Goal: Task Accomplishment & Management: Manage account settings

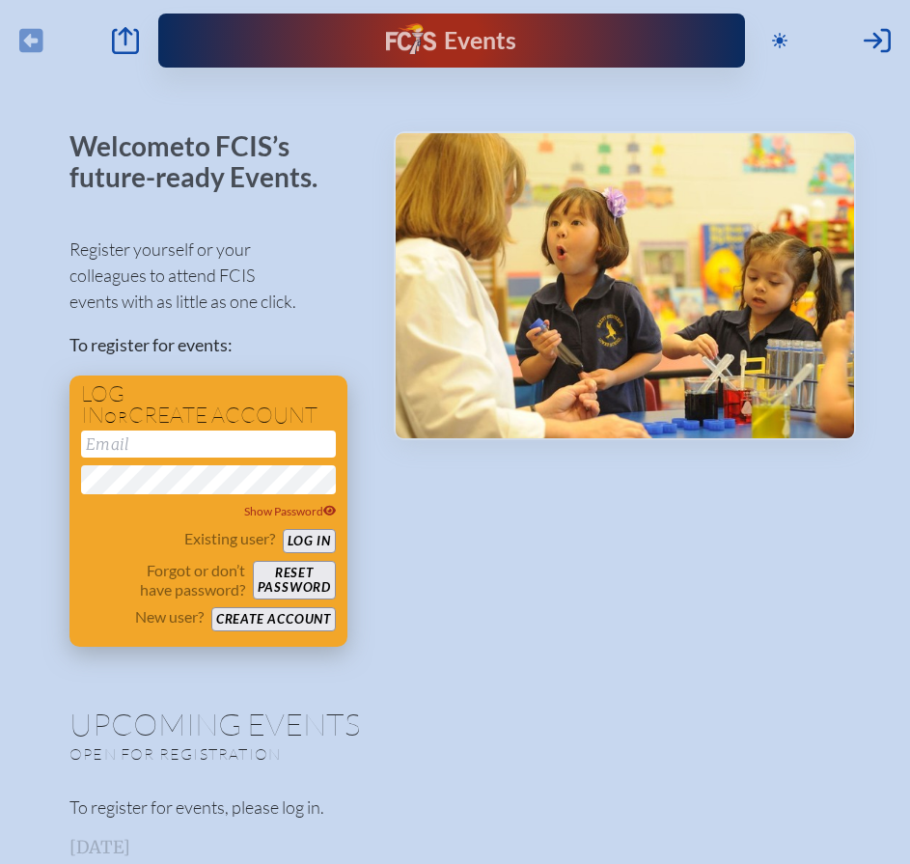
type input "[EMAIL_ADDRESS][DOMAIN_NAME]"
click at [294, 534] on button "Log in" at bounding box center [309, 541] width 53 height 24
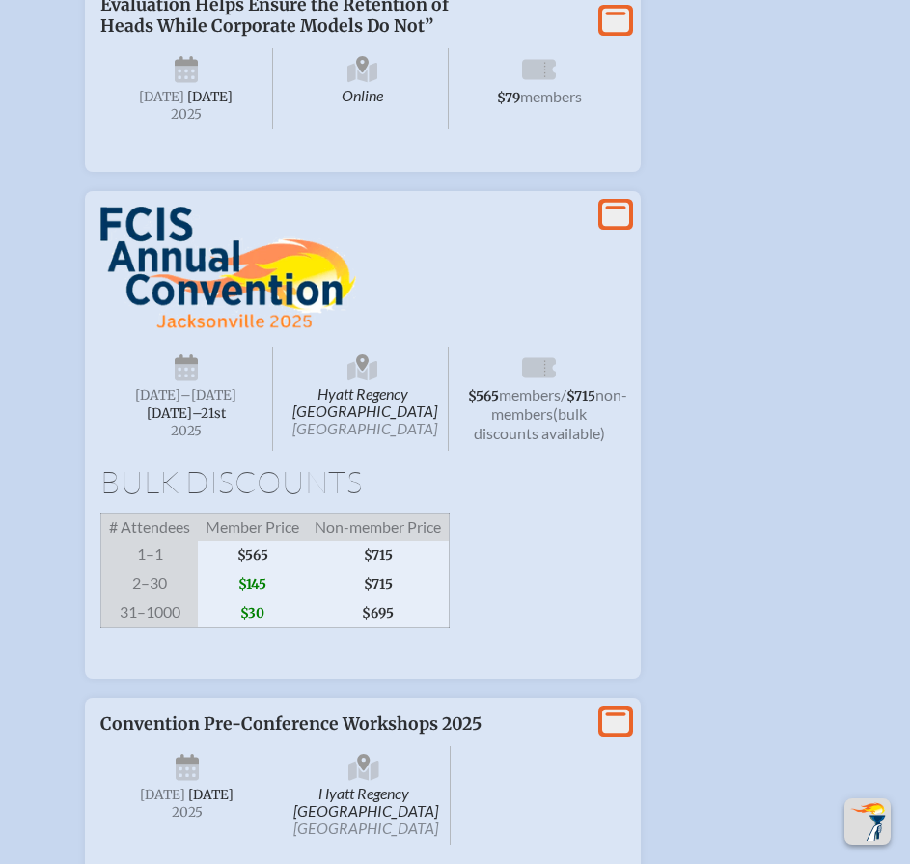
scroll to position [2026, 0]
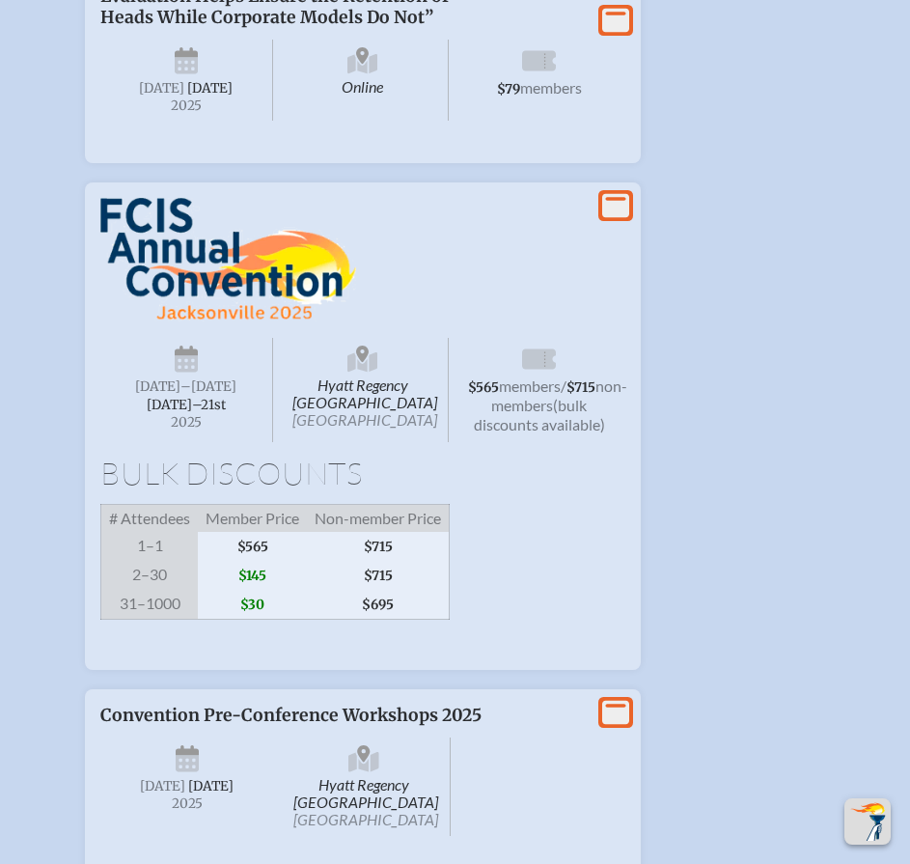
click at [297, 381] on span "Hyatt Regency [GEOGRAPHIC_DATA] [GEOGRAPHIC_DATA]" at bounding box center [363, 390] width 173 height 104
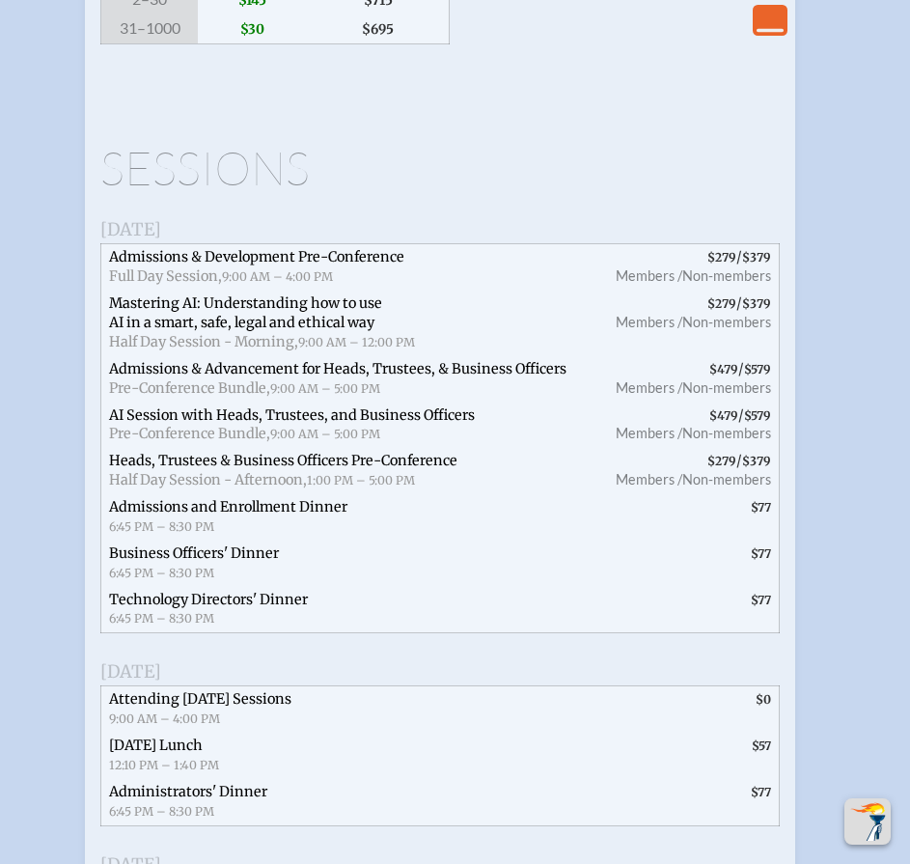
scroll to position [2605, 0]
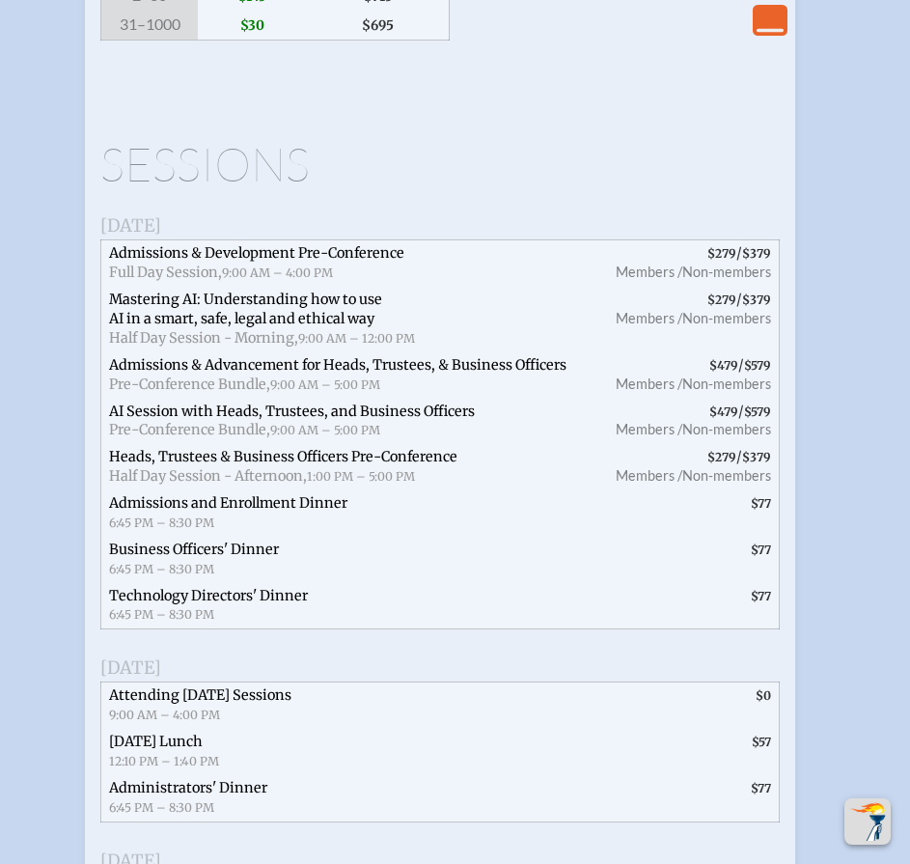
click at [219, 536] on span "Admissions and Enrollment Dinner 6:45 PM – 8:30 PM" at bounding box center [347, 513] width 493 height 46
click at [224, 511] on span "Admissions and Enrollment Dinner" at bounding box center [228, 502] width 238 height 17
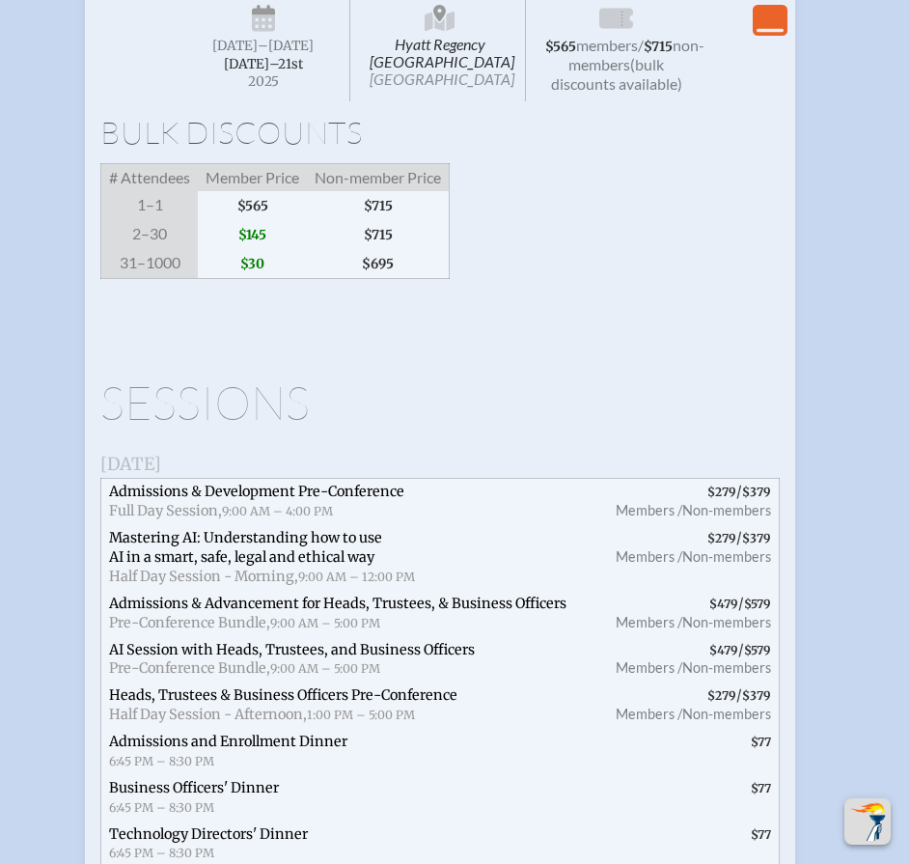
scroll to position [2412, 0]
